Goal: Task Accomplishment & Management: Manage account settings

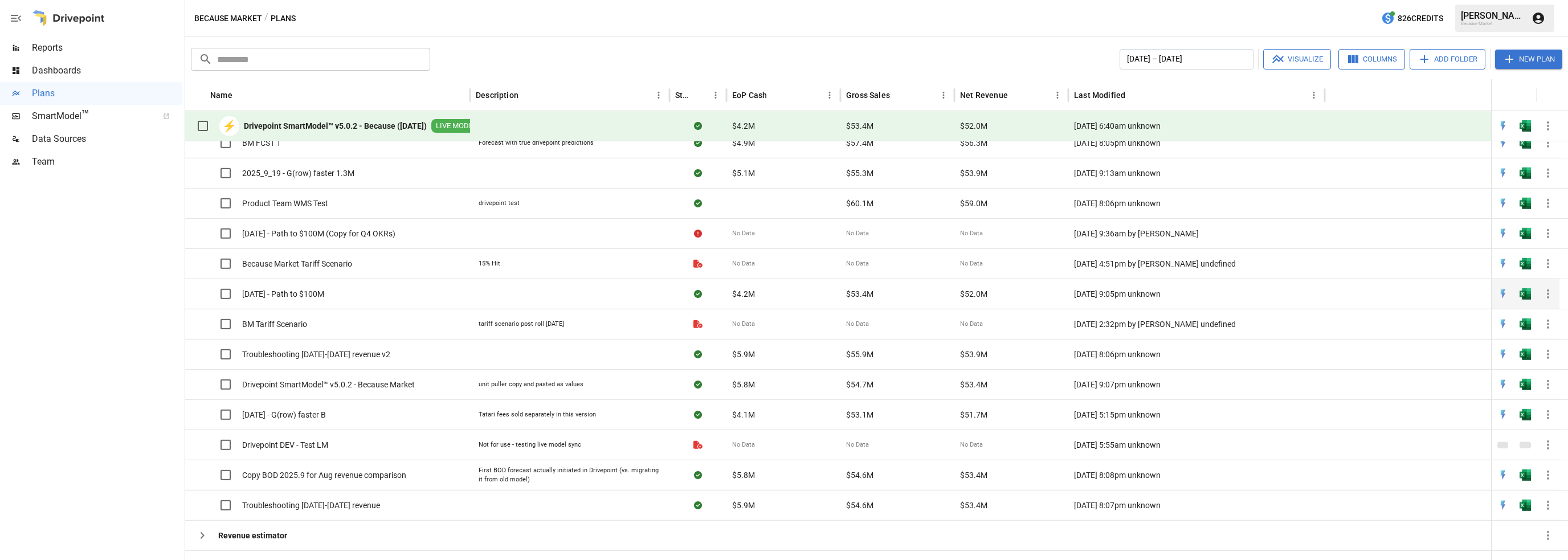
click at [308, 294] on span "[DATE] - Path to $100M" at bounding box center [283, 294] width 82 height 11
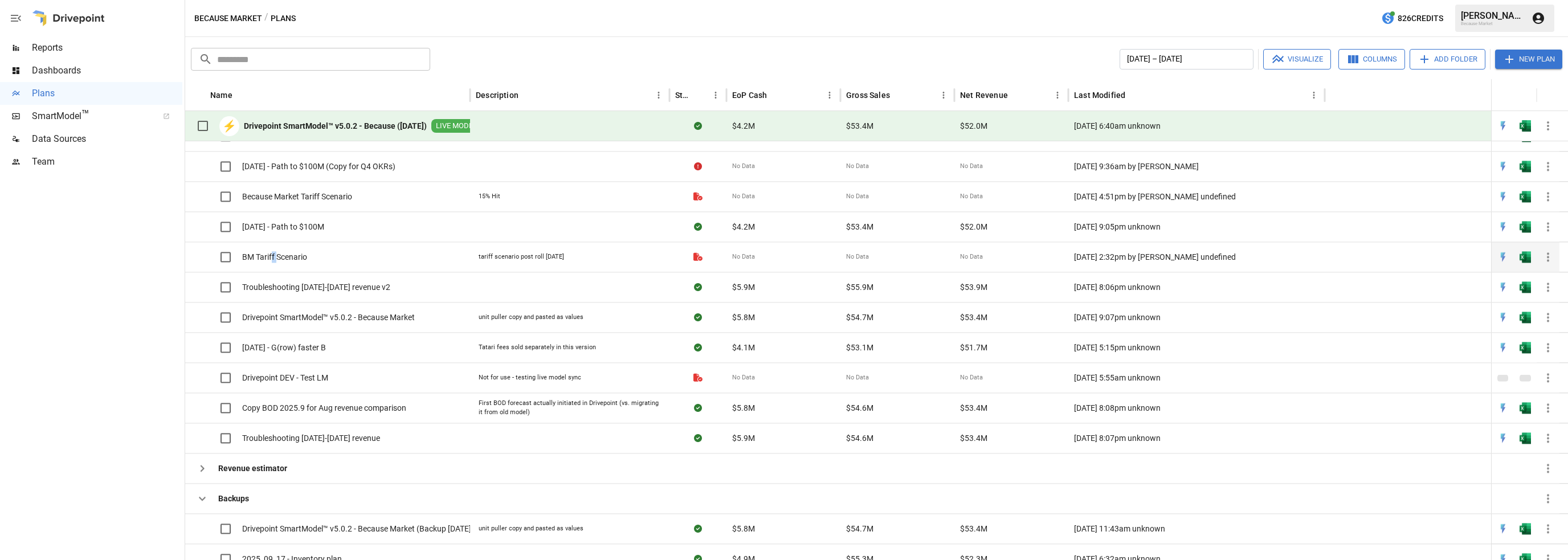
drag, startPoint x: 278, startPoint y: 257, endPoint x: 271, endPoint y: 255, distance: 7.3
click at [271, 255] on span "BM Tariff Scenario" at bounding box center [275, 256] width 65 height 11
click at [1547, 256] on icon "button" at bounding box center [1548, 257] width 14 height 14
click at [200, 251] on div at bounding box center [784, 280] width 1568 height 560
drag, startPoint x: 254, startPoint y: 252, endPoint x: 208, endPoint y: 259, distance: 46.5
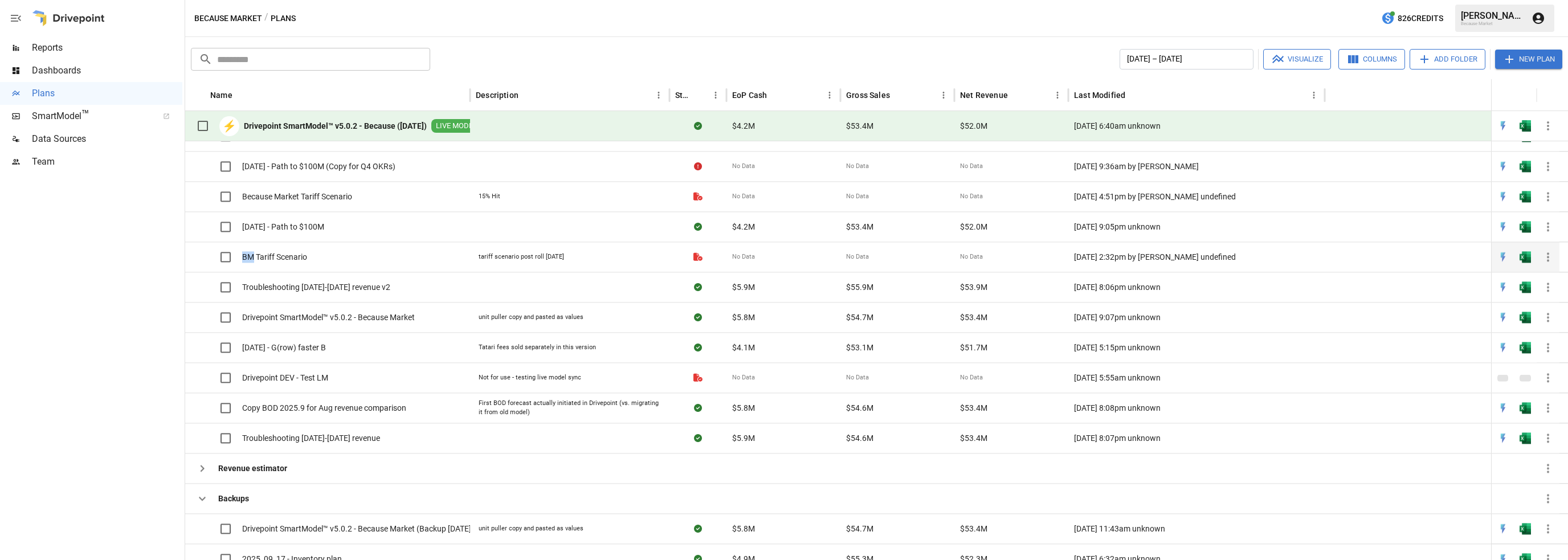
click at [208, 259] on div "BM Tariff Scenario" at bounding box center [249, 257] width 117 height 24
click at [208, 259] on label at bounding box center [214, 257] width 47 height 24
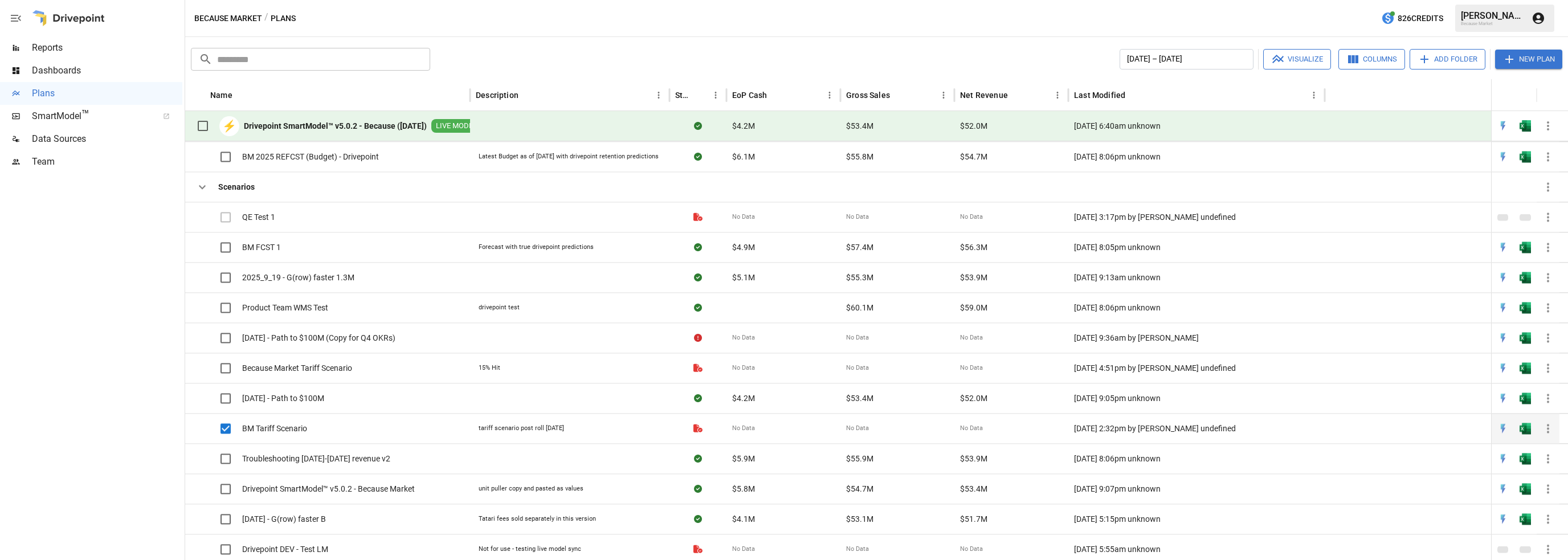
click at [1549, 428] on icon "button" at bounding box center [1548, 428] width 14 height 14
click at [1505, 494] on div "Update Description" at bounding box center [1515, 494] width 67 height 14
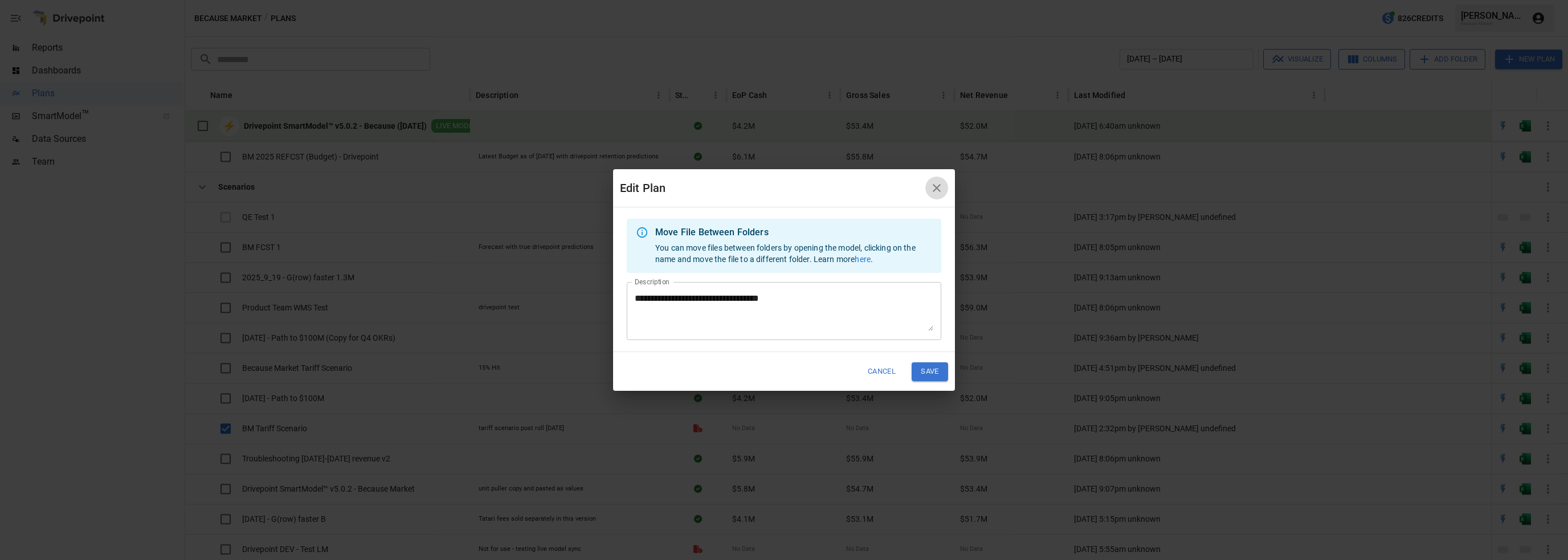
click at [937, 186] on icon "button" at bounding box center [937, 188] width 8 height 8
